Goal: Information Seeking & Learning: Learn about a topic

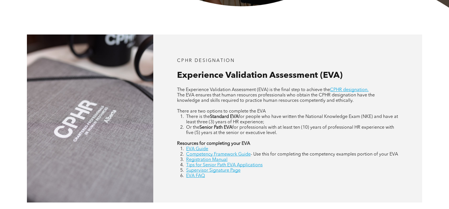
scroll to position [255, 0]
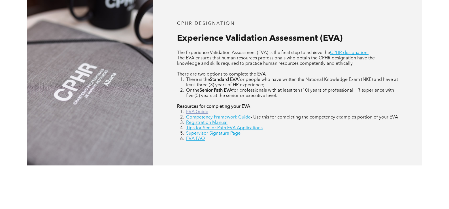
click at [205, 114] on link "EVA Guide" at bounding box center [197, 112] width 22 height 5
click at [223, 136] on link "Supervisor Signature Page" at bounding box center [213, 133] width 54 height 5
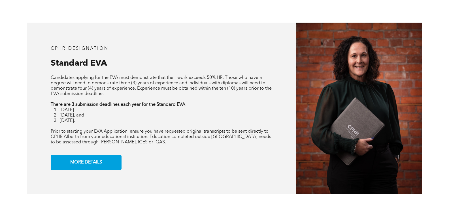
scroll to position [453, 0]
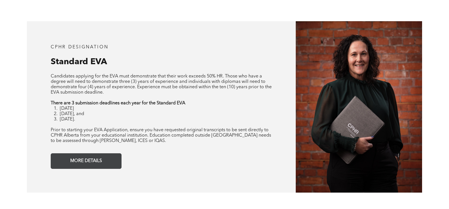
click at [97, 167] on span "MORE DETAILS" at bounding box center [86, 161] width 36 height 11
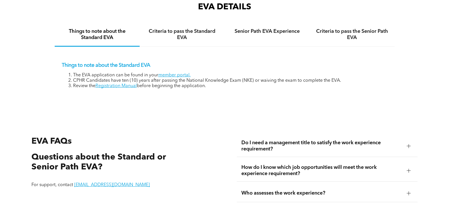
scroll to position [893, 0]
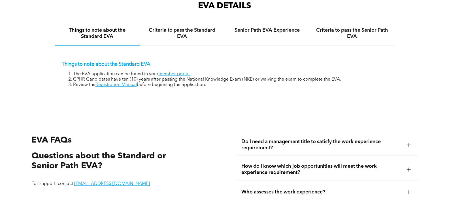
click at [388, 176] on span "How do I know which job opportunities will meet the work experience requirement?" at bounding box center [321, 169] width 161 height 12
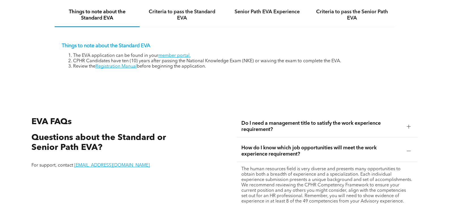
scroll to position [921, 0]
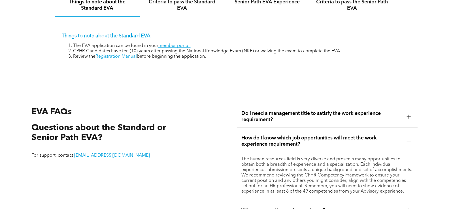
click at [410, 146] on div at bounding box center [408, 141] width 8 height 8
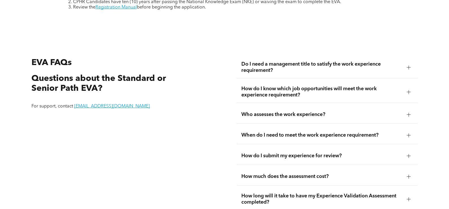
scroll to position [978, 0]
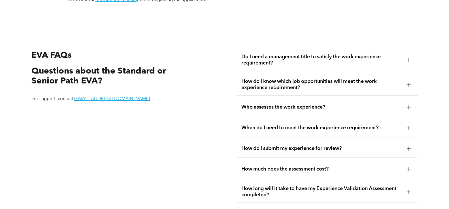
click at [296, 178] on div "How much does the assessment cost?" at bounding box center [327, 170] width 181 height 18
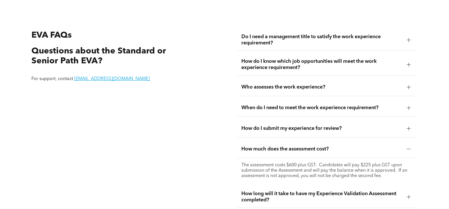
scroll to position [1034, 0]
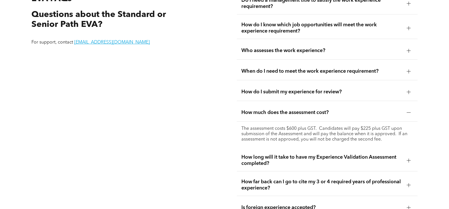
click at [409, 162] on div at bounding box center [409, 161] width 4 height 4
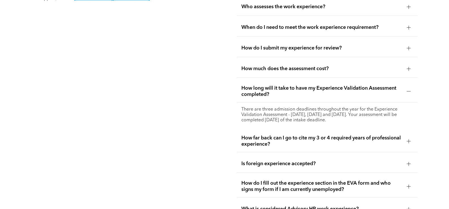
scroll to position [1091, 0]
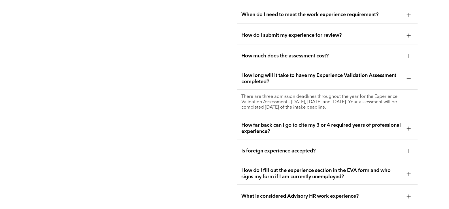
click at [409, 81] on div at bounding box center [409, 79] width 4 height 4
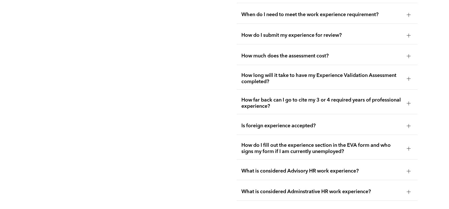
click at [276, 134] on div "Is foreign experience accepted?" at bounding box center [327, 126] width 181 height 18
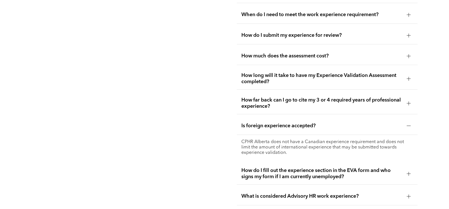
click at [409, 128] on div at bounding box center [409, 126] width 4 height 4
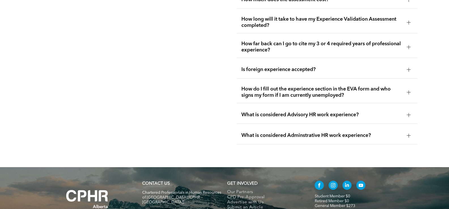
scroll to position [1148, 0]
click at [278, 121] on div "What is considered Advisory HR work experience?" at bounding box center [327, 115] width 181 height 18
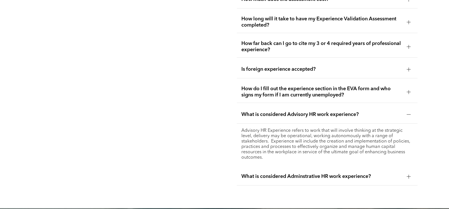
click at [402, 118] on div "What is considered Advisory HR work experience?" at bounding box center [327, 115] width 181 height 18
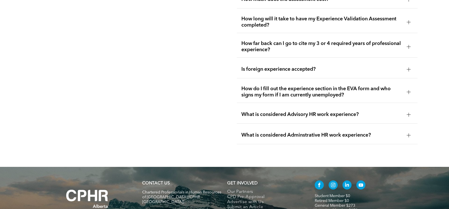
click at [334, 140] on div "What is considered Adminstrative HR work experience?" at bounding box center [327, 136] width 181 height 18
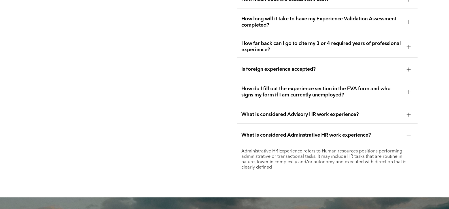
click at [334, 140] on div "What is considered Adminstrative HR work experience?" at bounding box center [327, 136] width 181 height 18
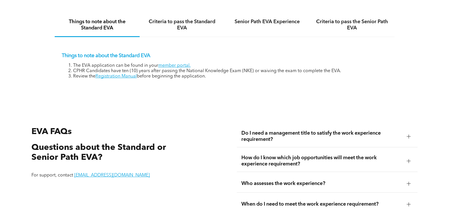
scroll to position [893, 0]
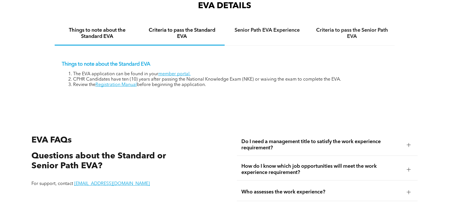
click at [181, 40] on h4 "Criteria to pass the Standard EVA" at bounding box center [182, 33] width 75 height 12
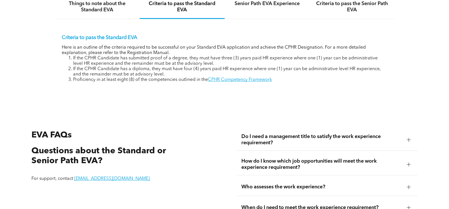
scroll to position [921, 0]
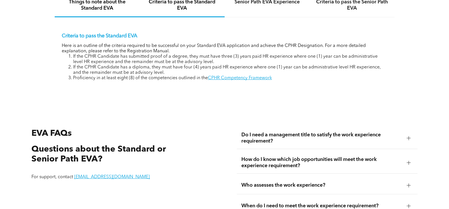
click at [114, 11] on h4 "Things to note about the Standard EVA" at bounding box center [97, 5] width 75 height 12
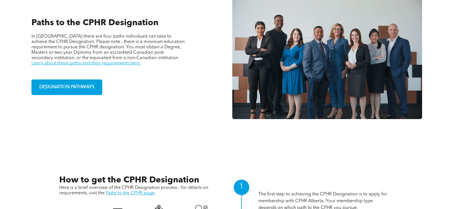
scroll to position [428, 0]
